Goal: Book appointment/travel/reservation

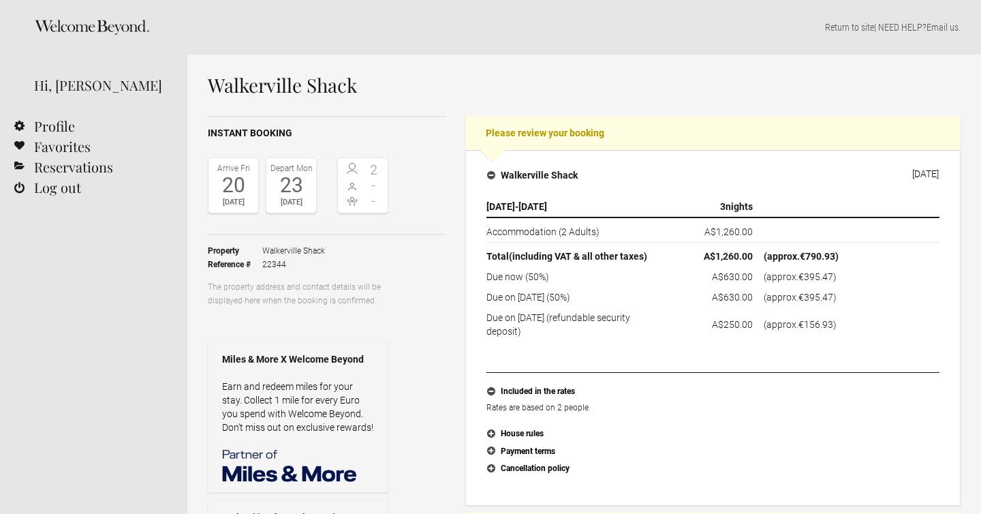
click at [818, 253] on flynt-currency "€790.93" at bounding box center [817, 256] width 35 height 11
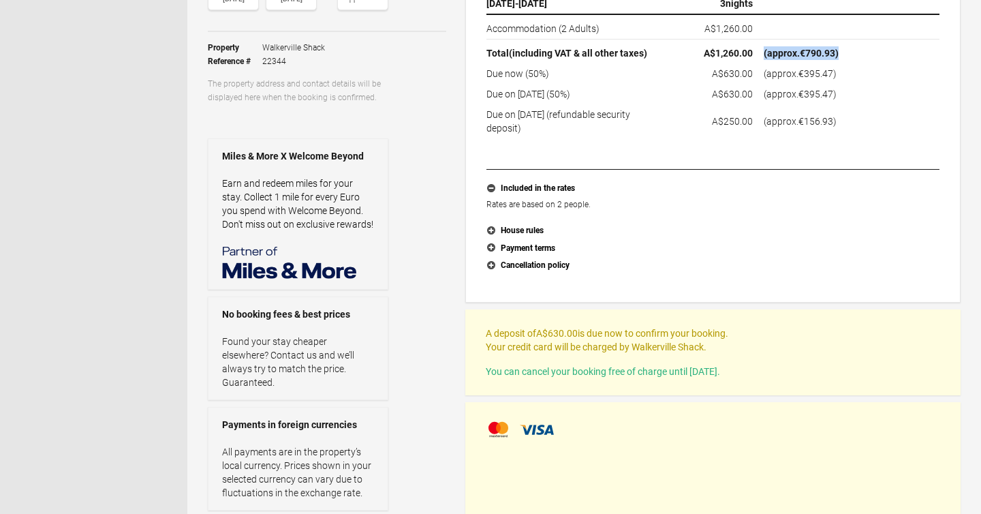
scroll to position [201, 0]
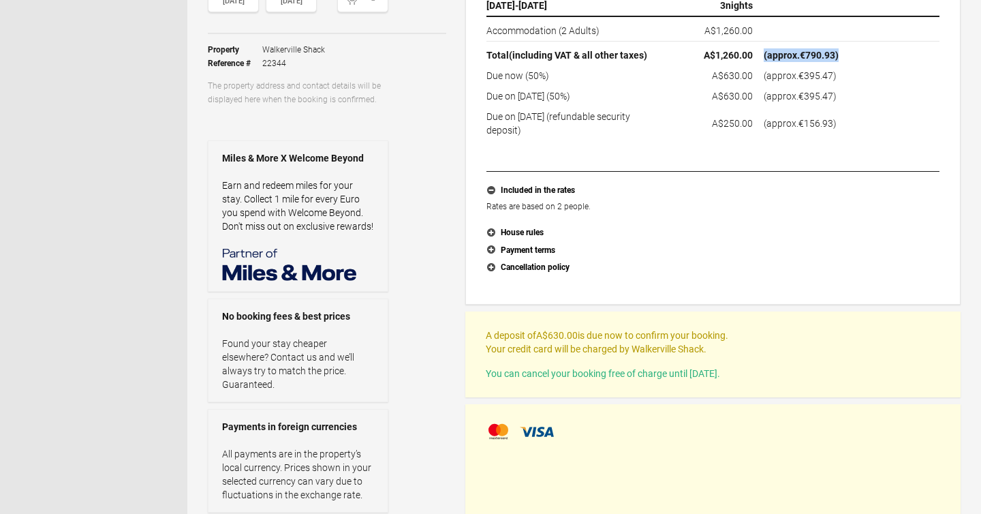
click at [644, 345] on p "A deposit of A$630.00 is due now to confirm your booking. Your credit card will…" at bounding box center [713, 341] width 454 height 27
click at [665, 343] on p "A deposit of A$630.00 is due now to confirm your booking. Your credit card will…" at bounding box center [713, 341] width 454 height 27
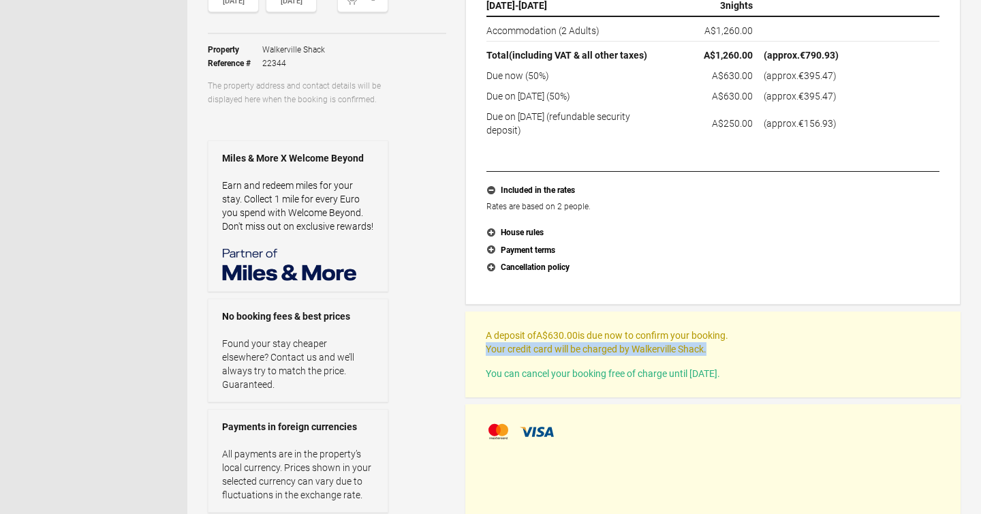
click at [665, 343] on p "A deposit of A$630.00 is due now to confirm your booking. Your credit card will…" at bounding box center [713, 341] width 454 height 27
click at [665, 357] on div "A deposit of A$630.00 is due now to confirm your booking. Your credit card will…" at bounding box center [713, 354] width 454 height 52
click at [665, 373] on span "You can cancel your booking free of charge until [DATE]." at bounding box center [603, 373] width 234 height 11
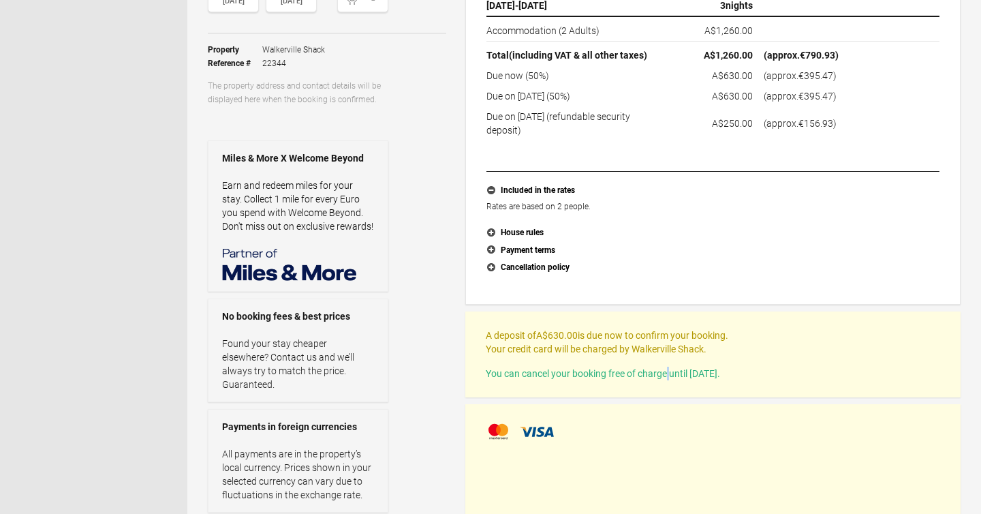
click at [665, 373] on span "You can cancel your booking free of charge until [DATE]." at bounding box center [603, 373] width 234 height 11
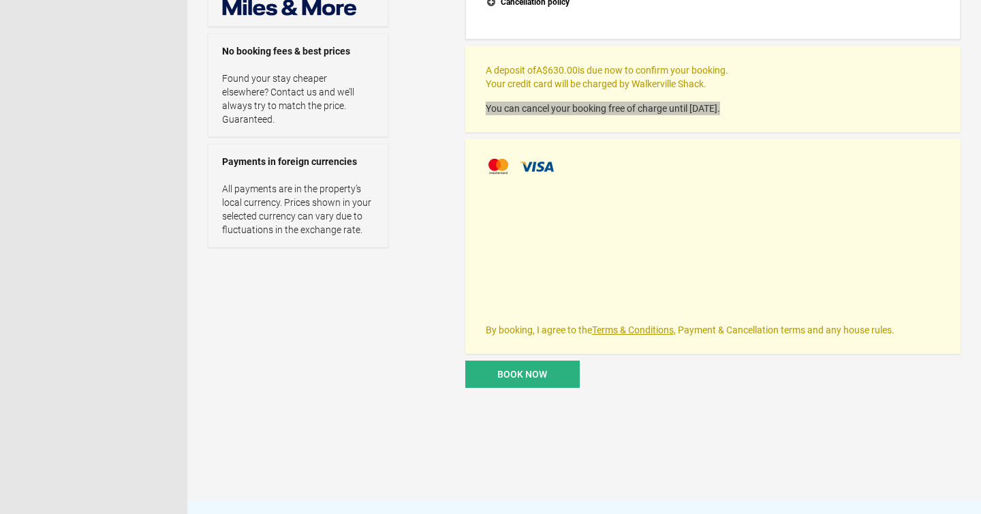
scroll to position [476, 0]
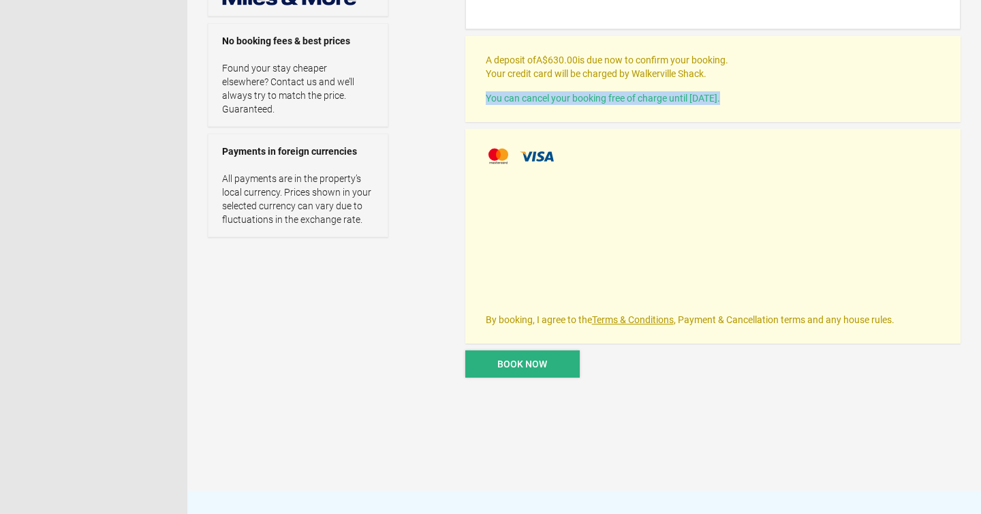
click at [545, 364] on span "Book now" at bounding box center [522, 363] width 50 height 11
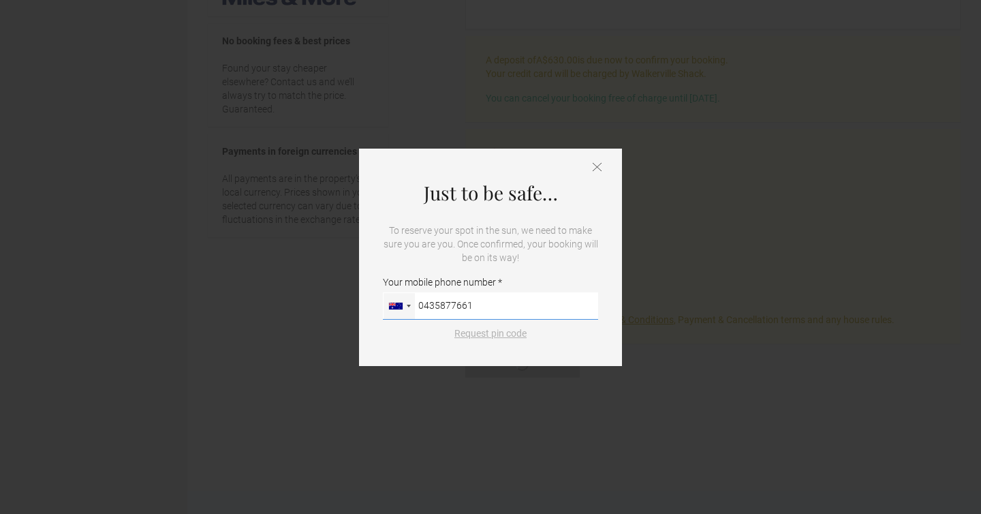
type input "0435877661"
click at [505, 334] on button "Request pin code" at bounding box center [490, 333] width 89 height 14
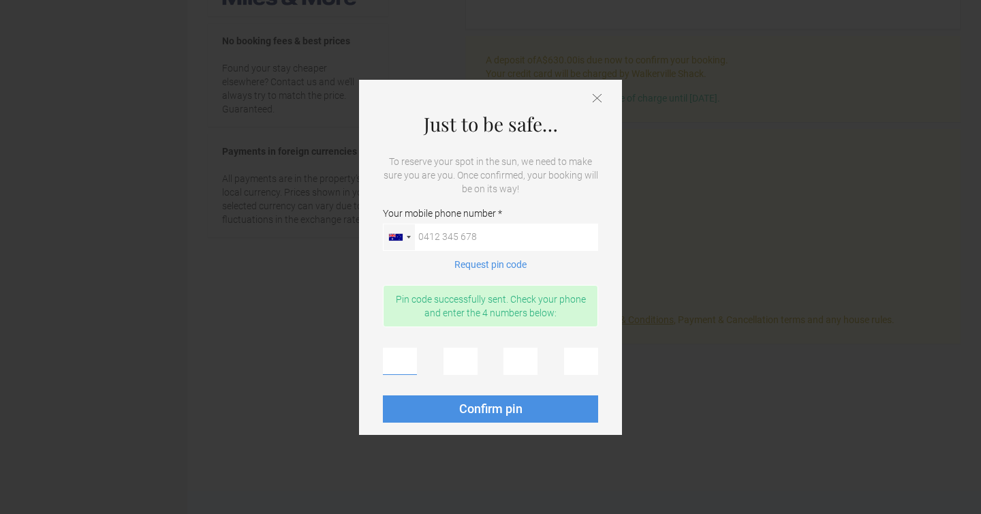
click at [400, 368] on input "text" at bounding box center [400, 360] width 34 height 27
type input "7"
type input "2"
type input "7"
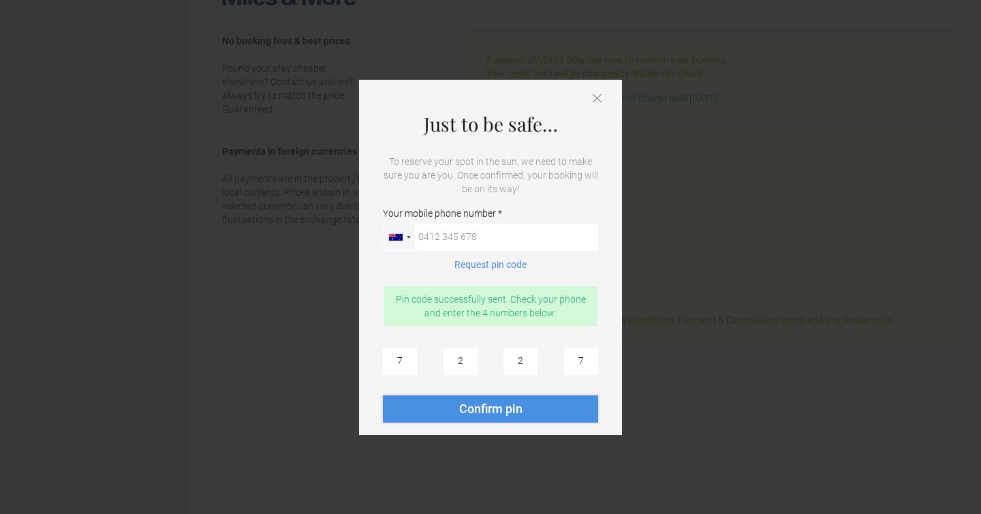
click at [400, 417] on button "Confirm pin" at bounding box center [490, 408] width 215 height 27
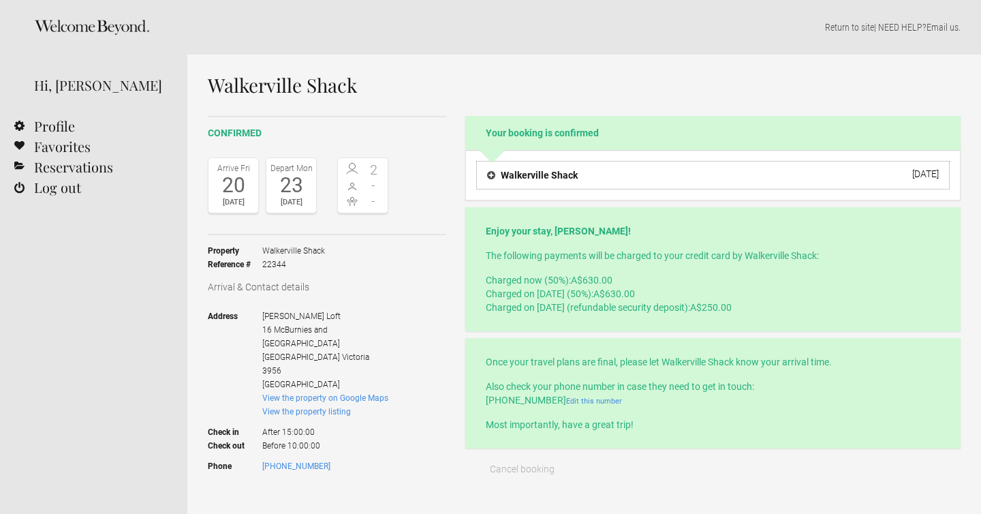
click at [509, 184] on button "Walkerville Shack [DATE]" at bounding box center [712, 175] width 473 height 29
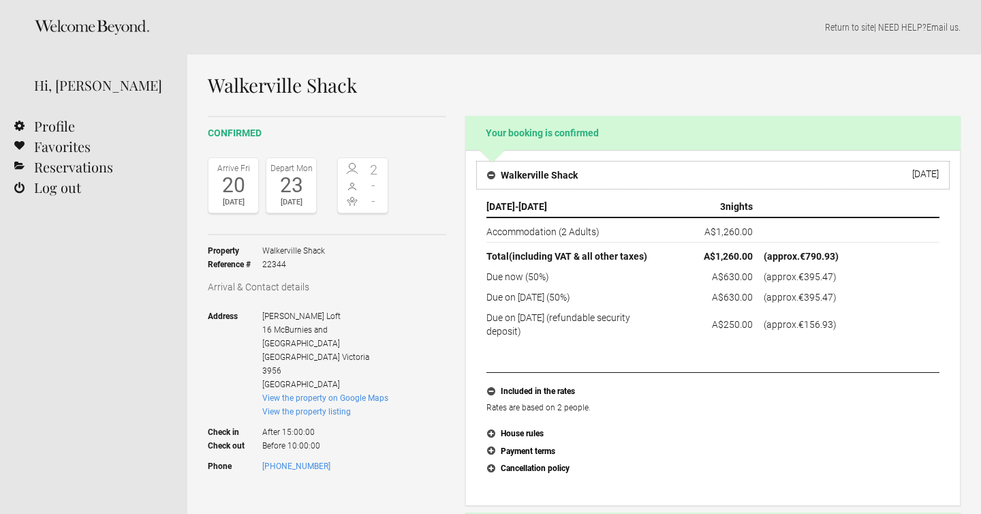
click at [509, 184] on button "Walkerville Shack [DATE]" at bounding box center [712, 175] width 473 height 29
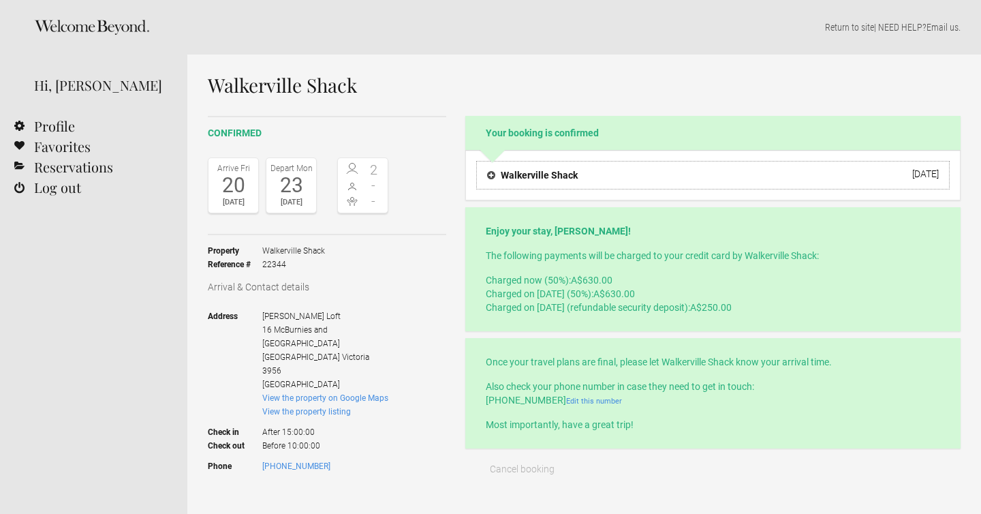
click at [509, 184] on button "Walkerville Shack [DATE]" at bounding box center [712, 175] width 473 height 29
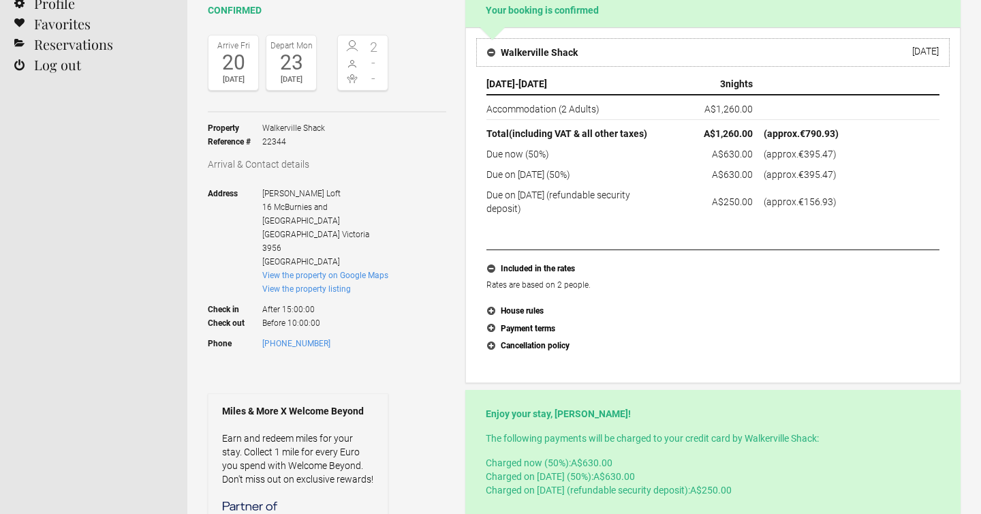
scroll to position [137, 0]
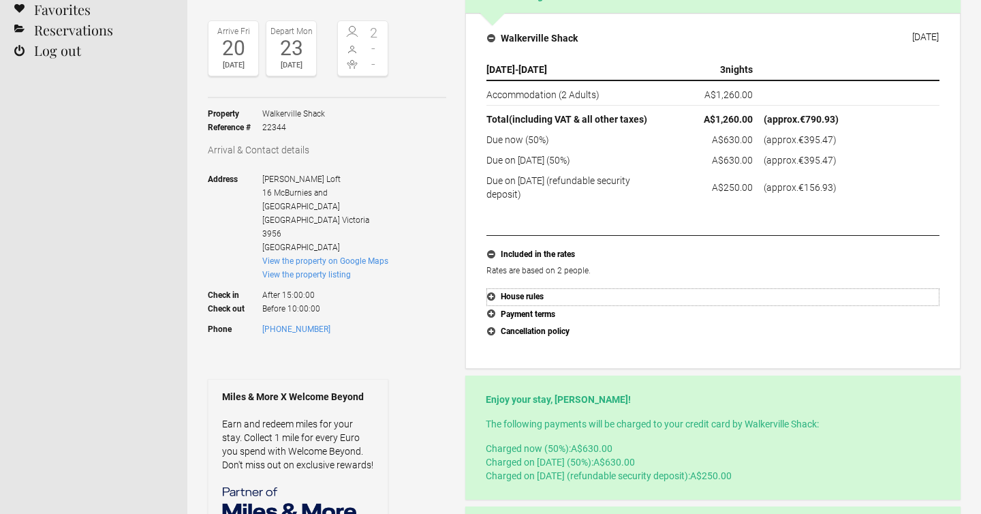
click at [527, 298] on button "House rules" at bounding box center [712, 297] width 453 height 18
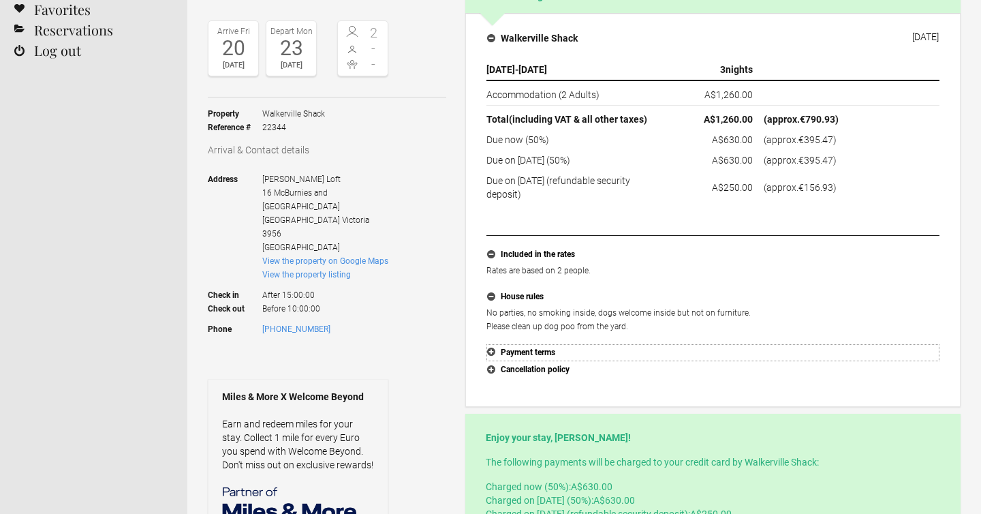
click at [550, 347] on button "Payment terms" at bounding box center [712, 353] width 453 height 18
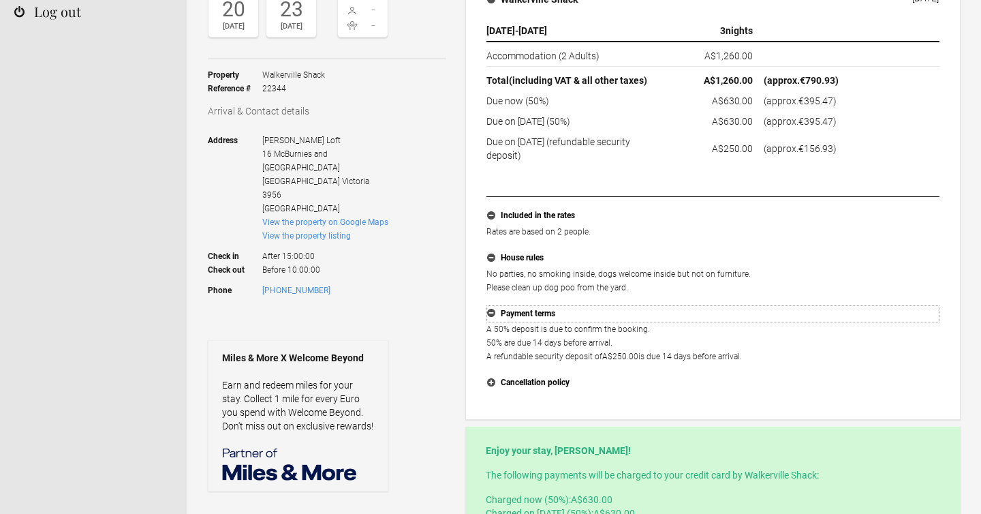
scroll to position [185, 0]
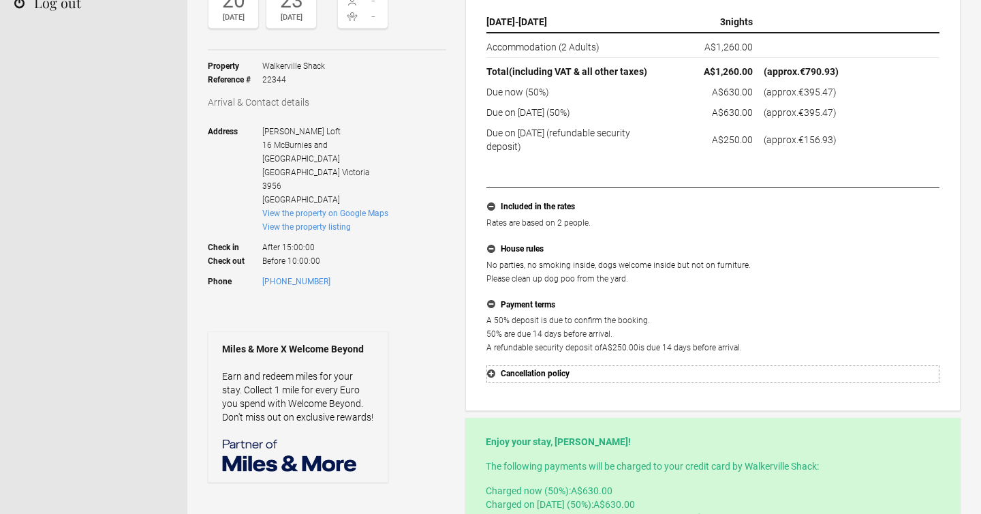
click at [546, 370] on button "Cancellation policy" at bounding box center [712, 374] width 453 height 18
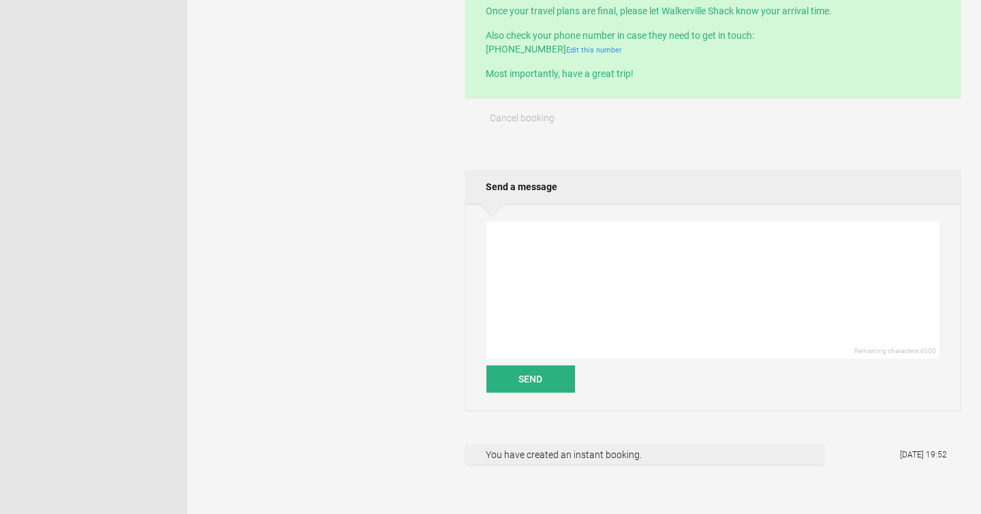
scroll to position [757, 0]
click at [571, 260] on textarea at bounding box center [712, 292] width 453 height 137
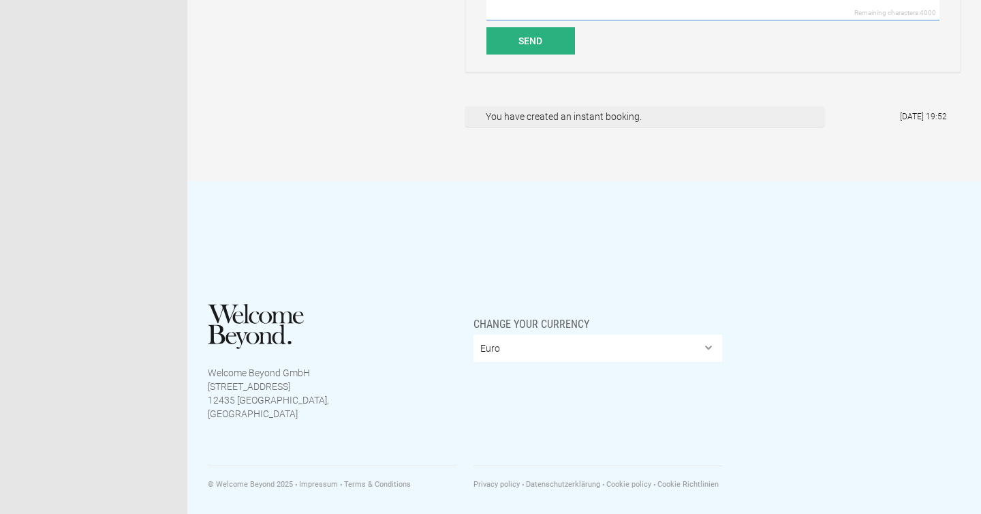
scroll to position [0, 0]
